Goal: Use online tool/utility: Utilize a website feature to perform a specific function

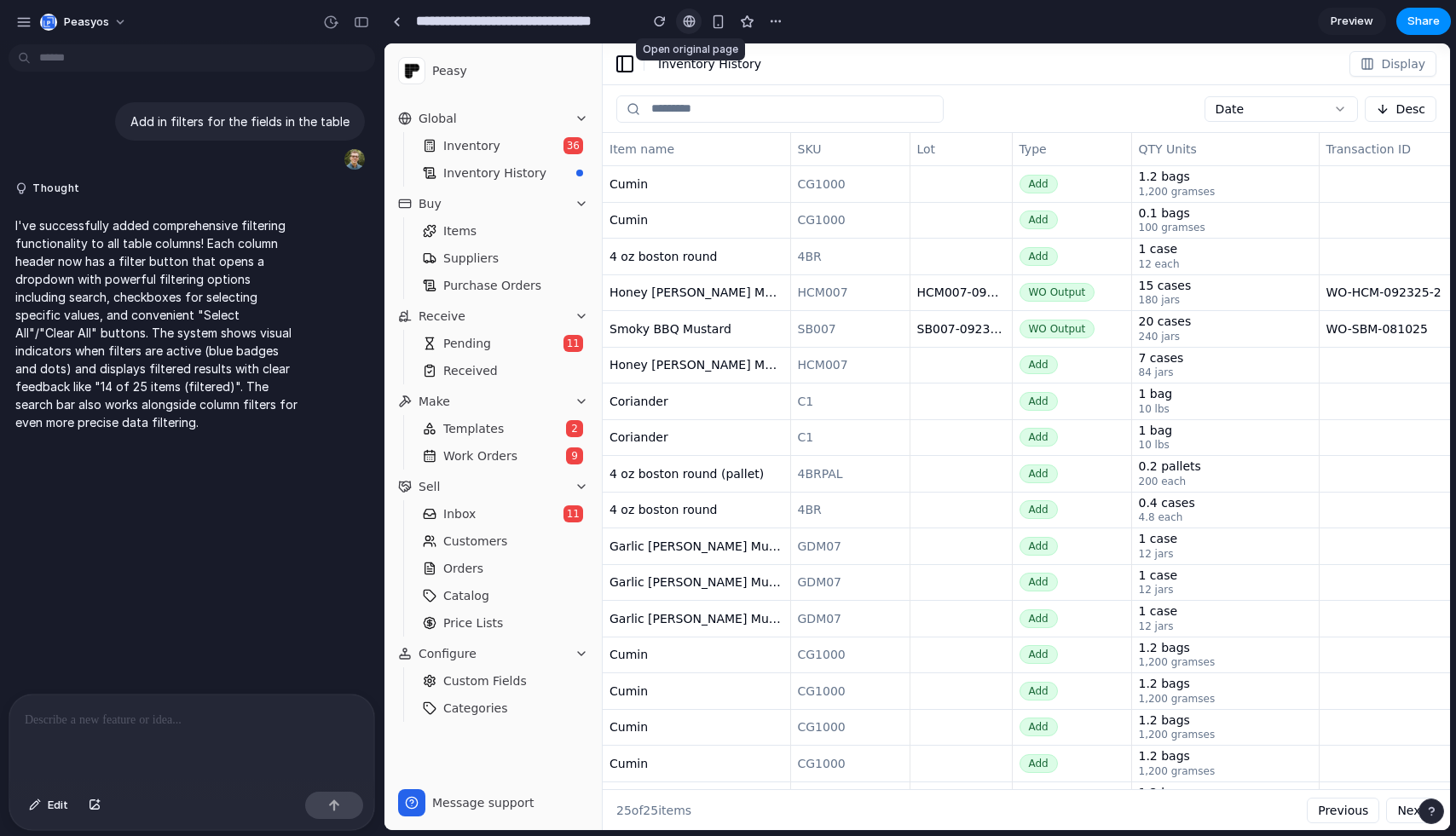
click at [692, 23] on div at bounding box center [689, 21] width 12 height 13
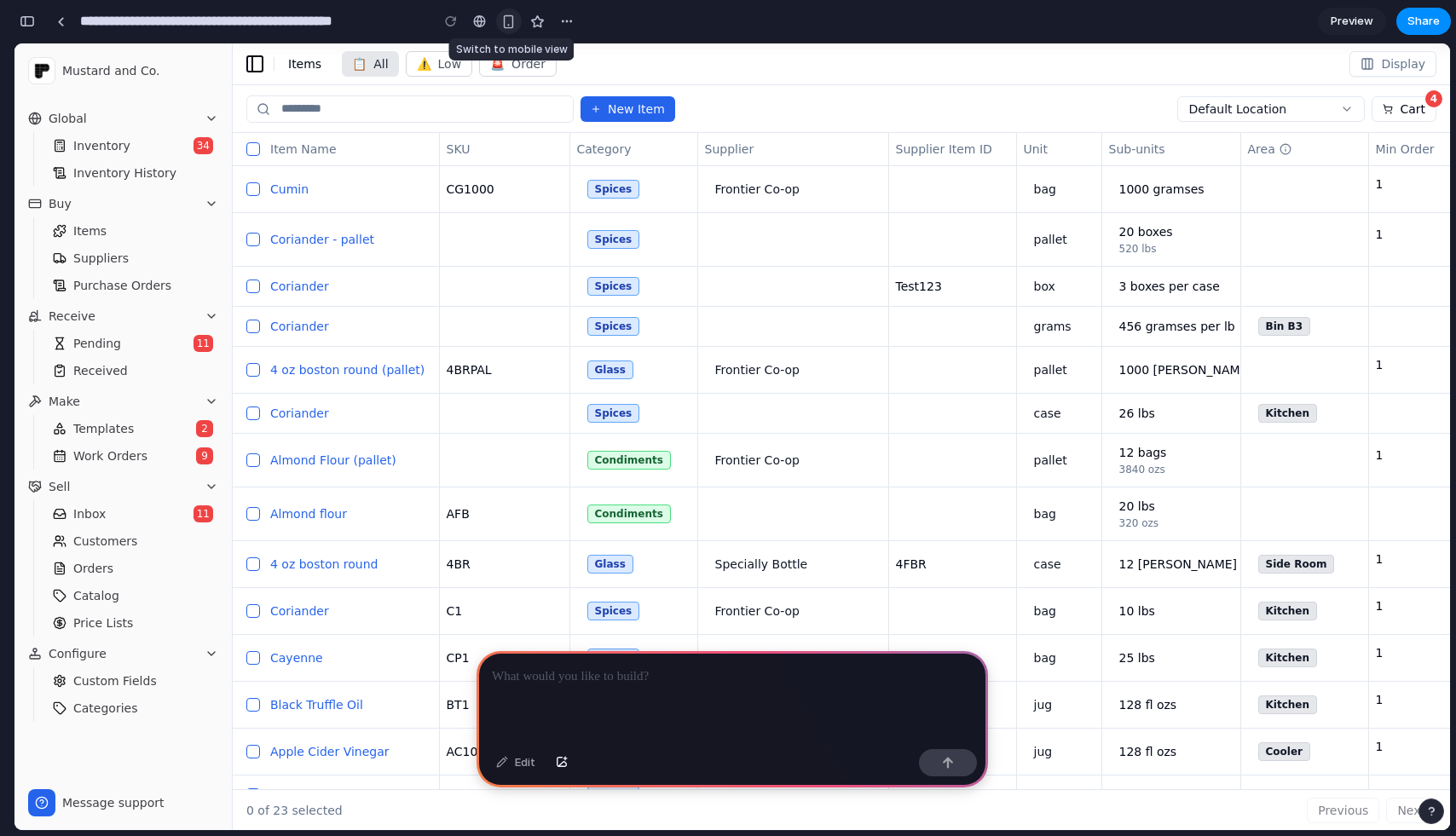
click at [504, 26] on div "button" at bounding box center [508, 21] width 14 height 14
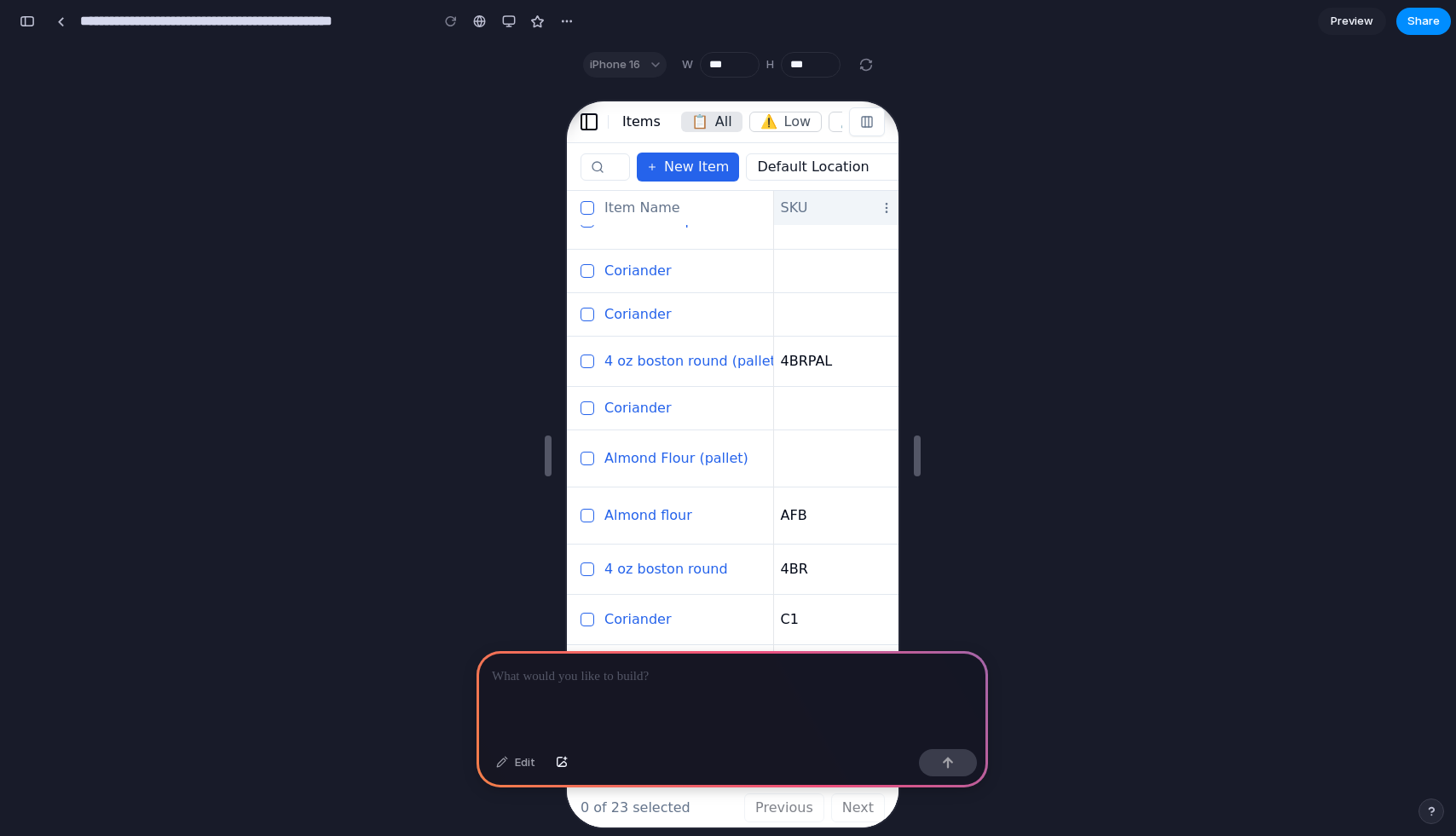
scroll to position [60, 0]
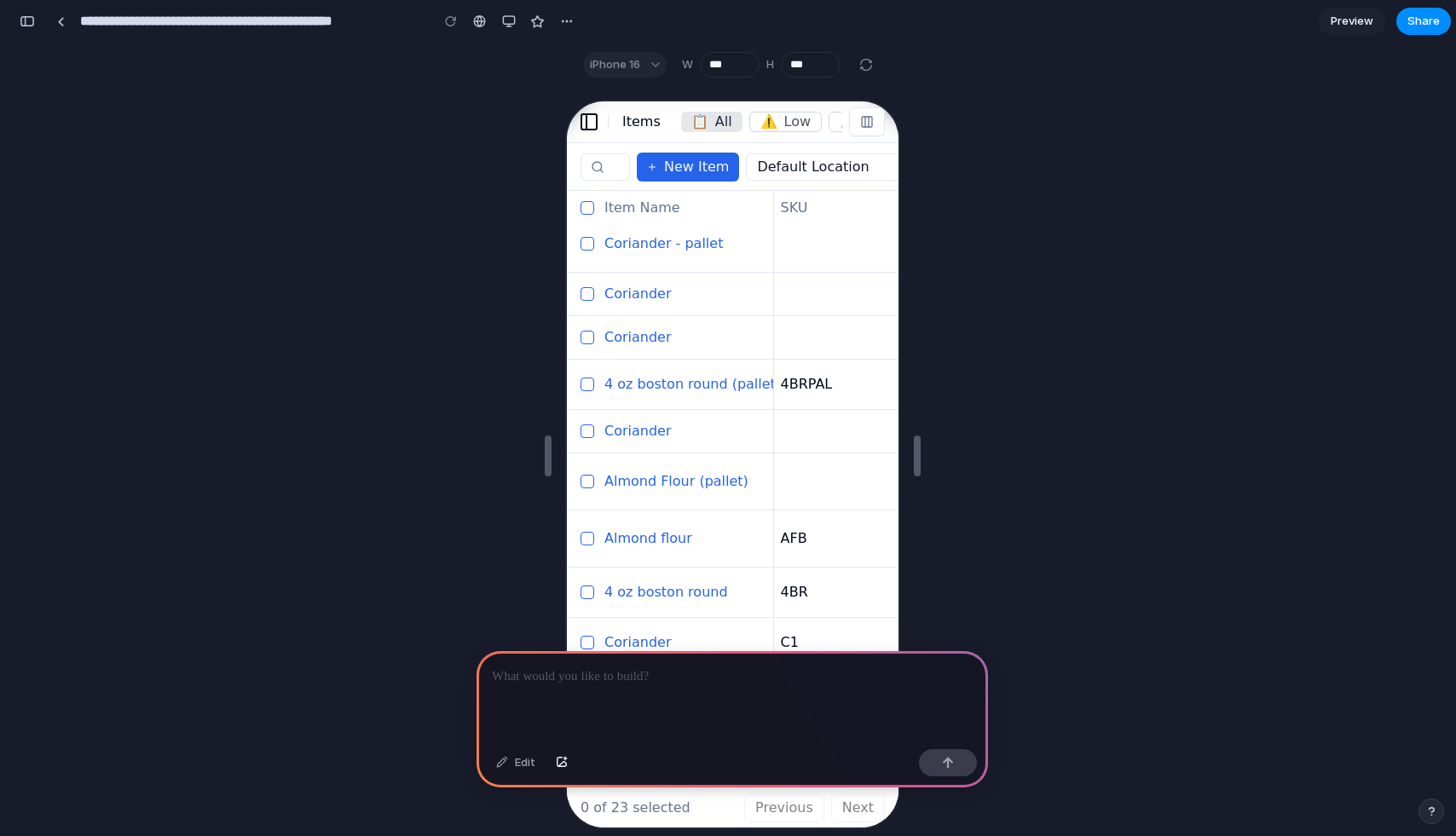
click at [584, 668] on p at bounding box center [732, 676] width 481 height 20
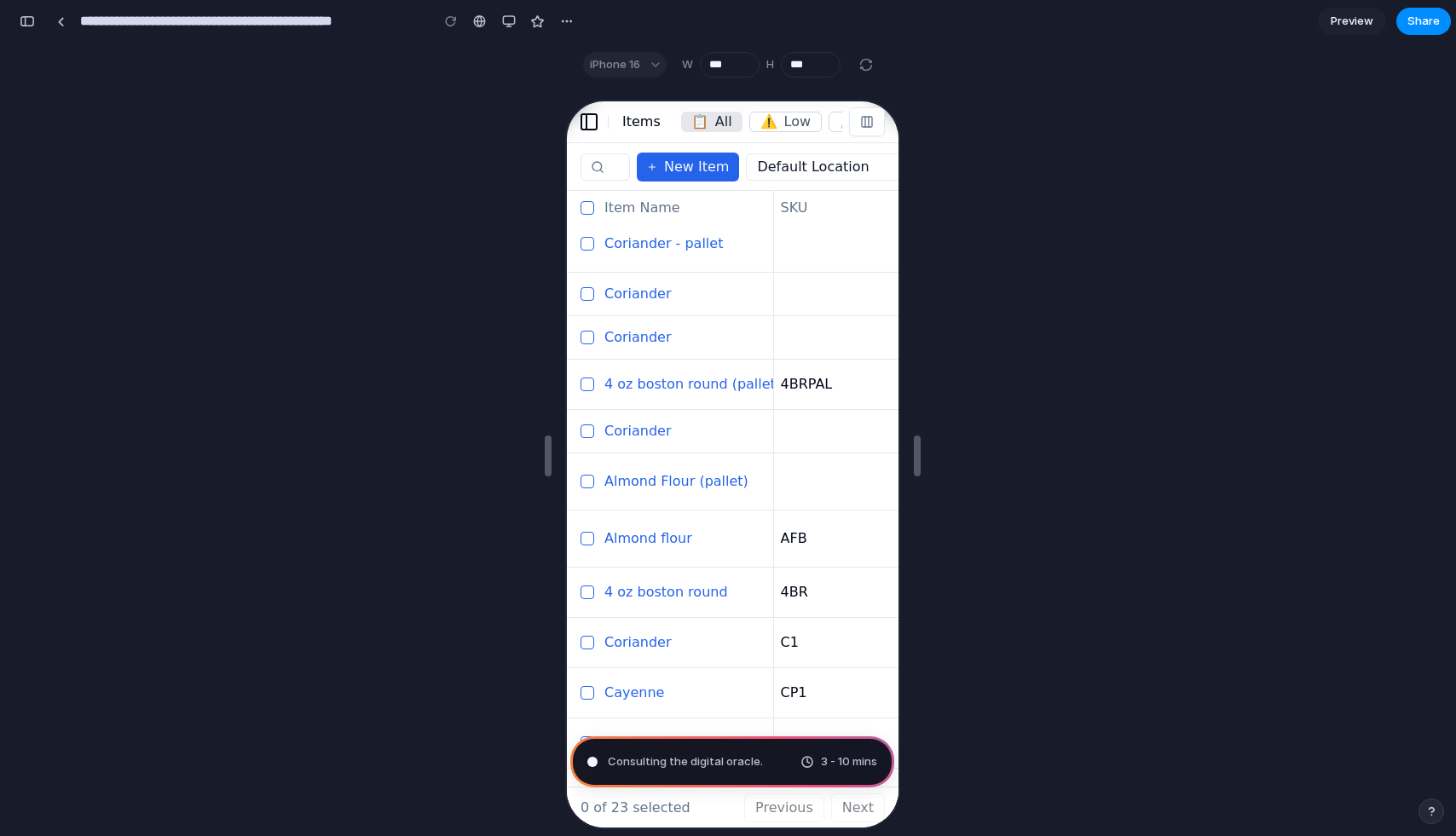
click at [516, 347] on div "Consulting the digital oracle . 3 - 10 mins" at bounding box center [732, 458] width 1435 height 744
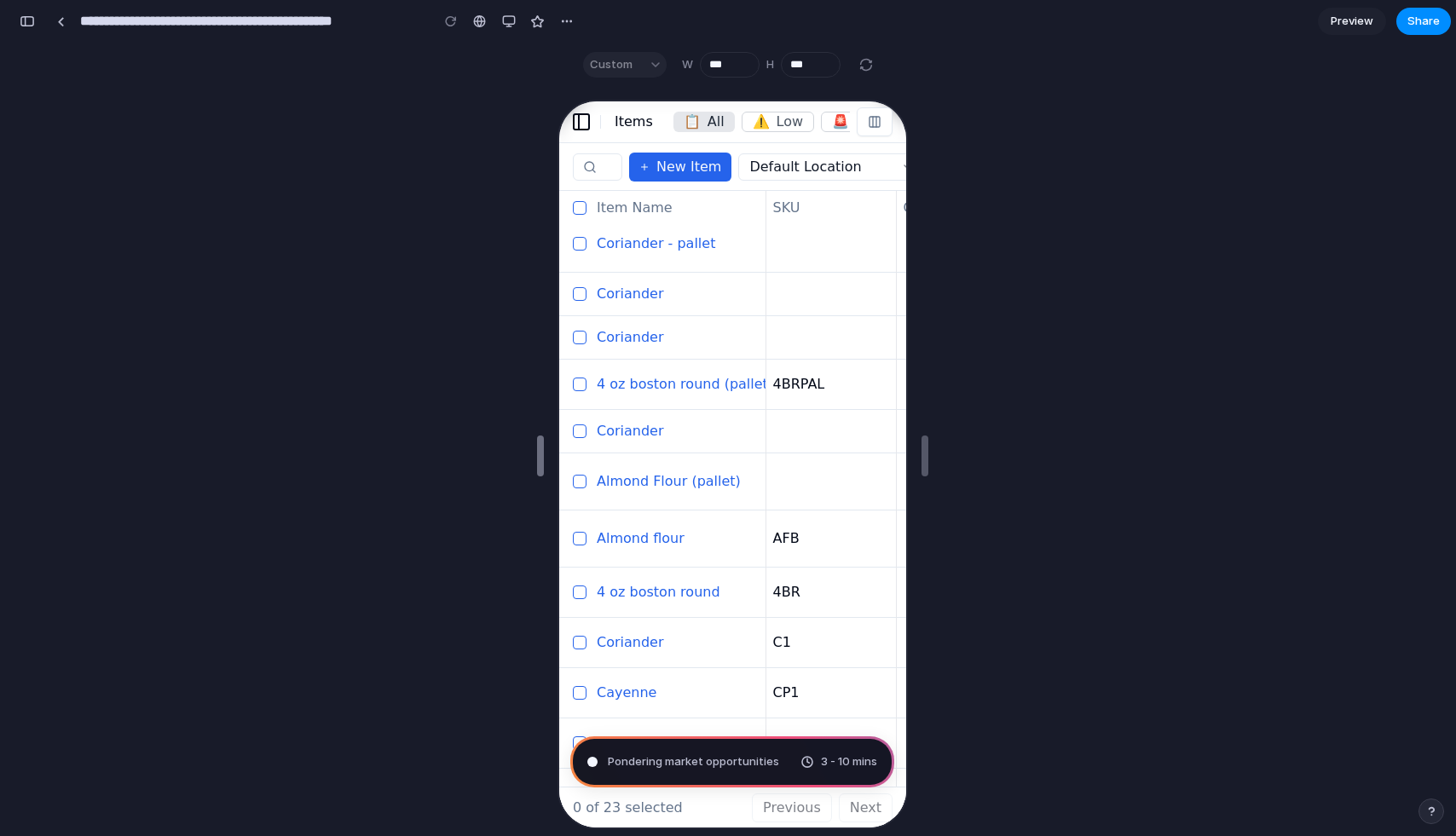
type input "***"
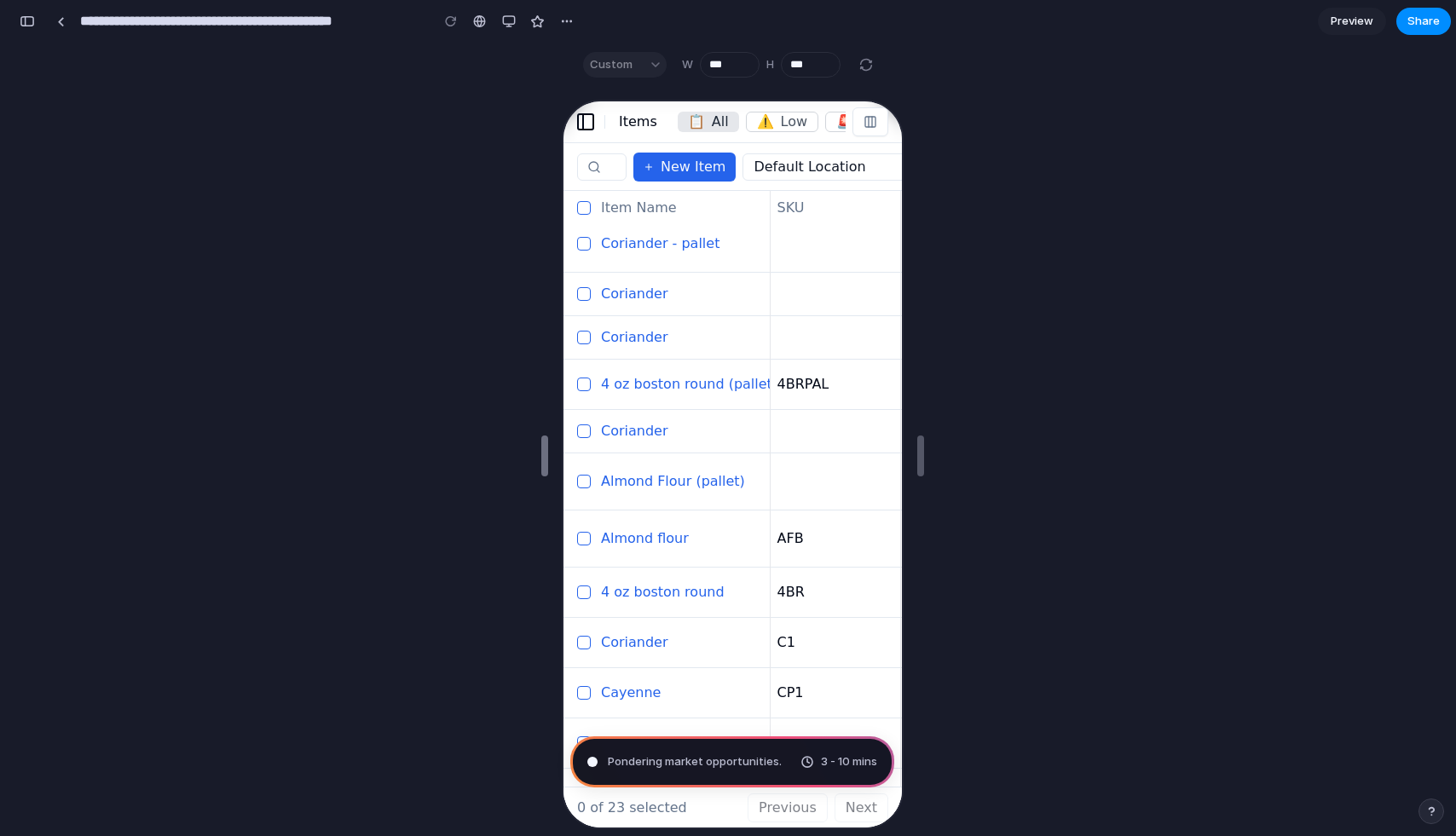
drag, startPoint x: 548, startPoint y: 460, endPoint x: 545, endPoint y: 440, distance: 20.2
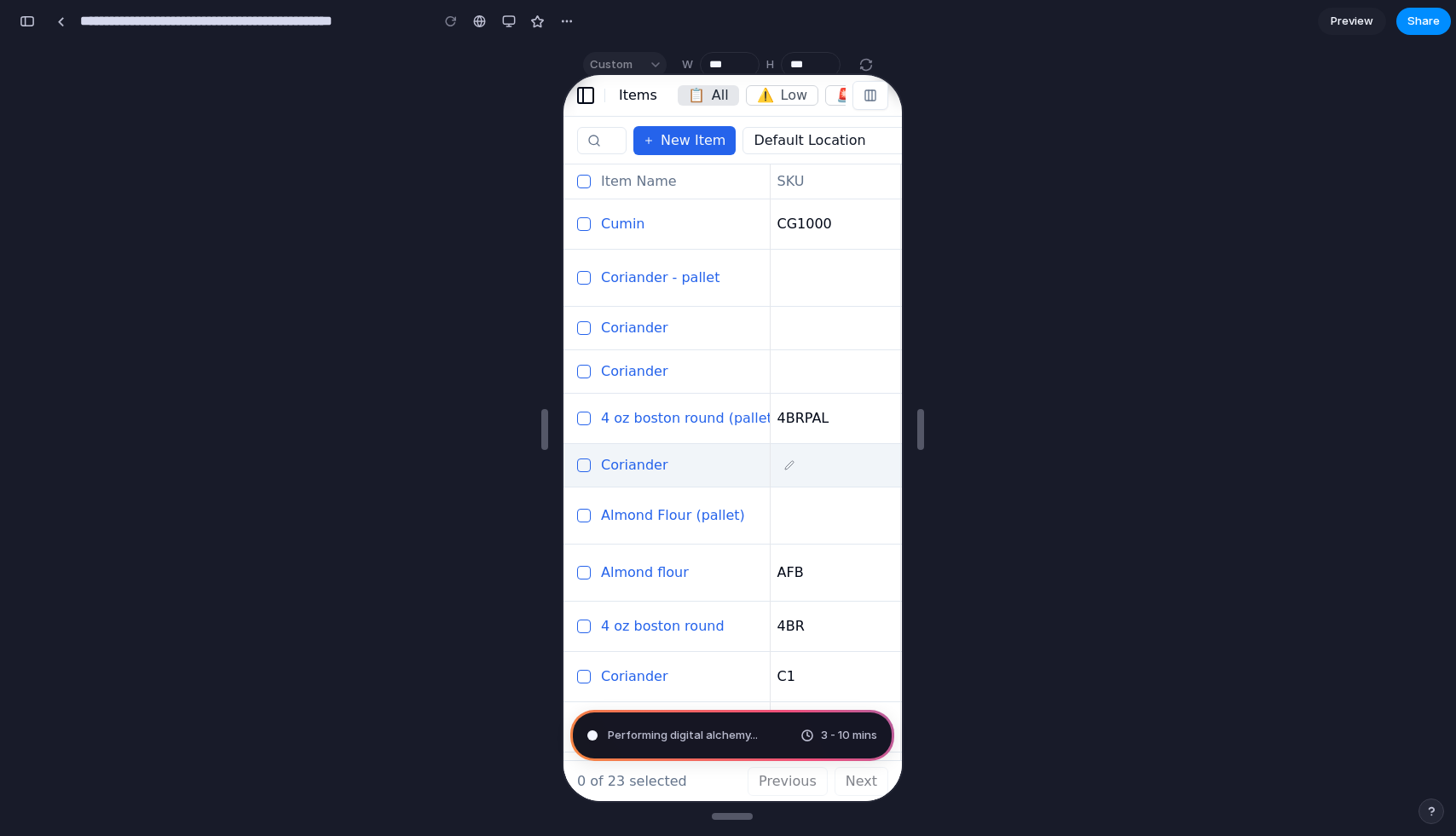
scroll to position [0, 0]
